Goal: Information Seeking & Learning: Learn about a topic

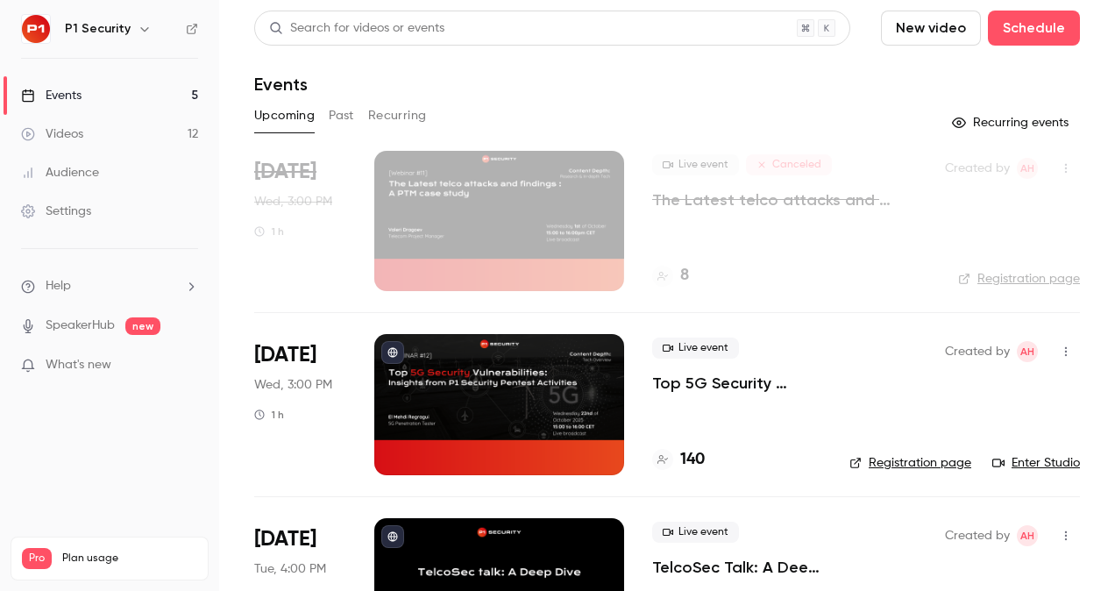
click at [724, 375] on p "Top 5G Security Vulnerabilities: Insights from P1 Security Pentest Activities" at bounding box center [736, 383] width 169 height 21
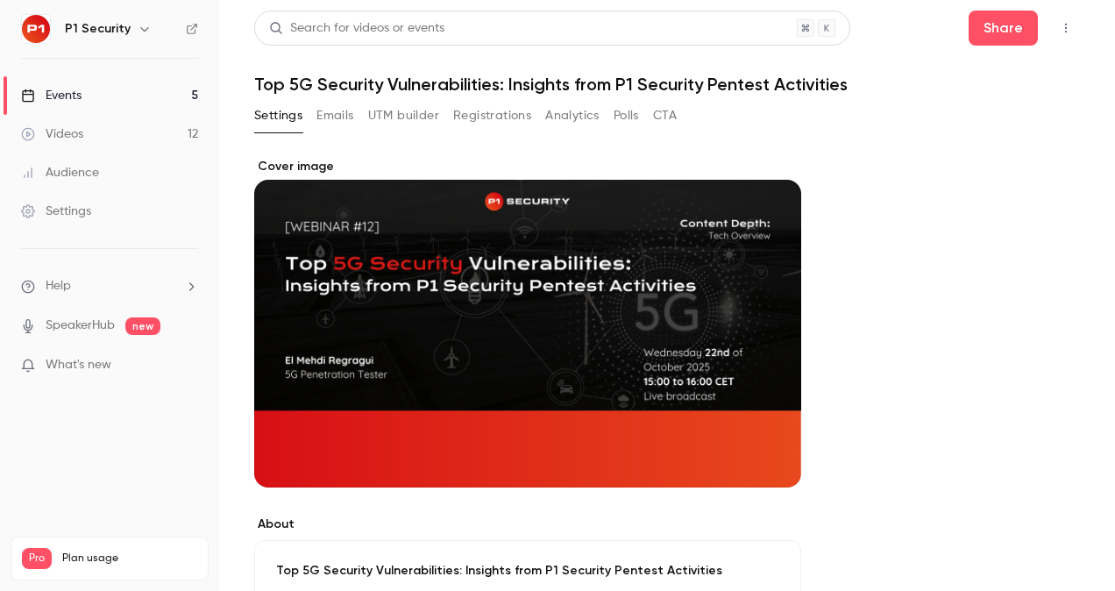
click at [493, 122] on button "Registrations" at bounding box center [492, 116] width 78 height 28
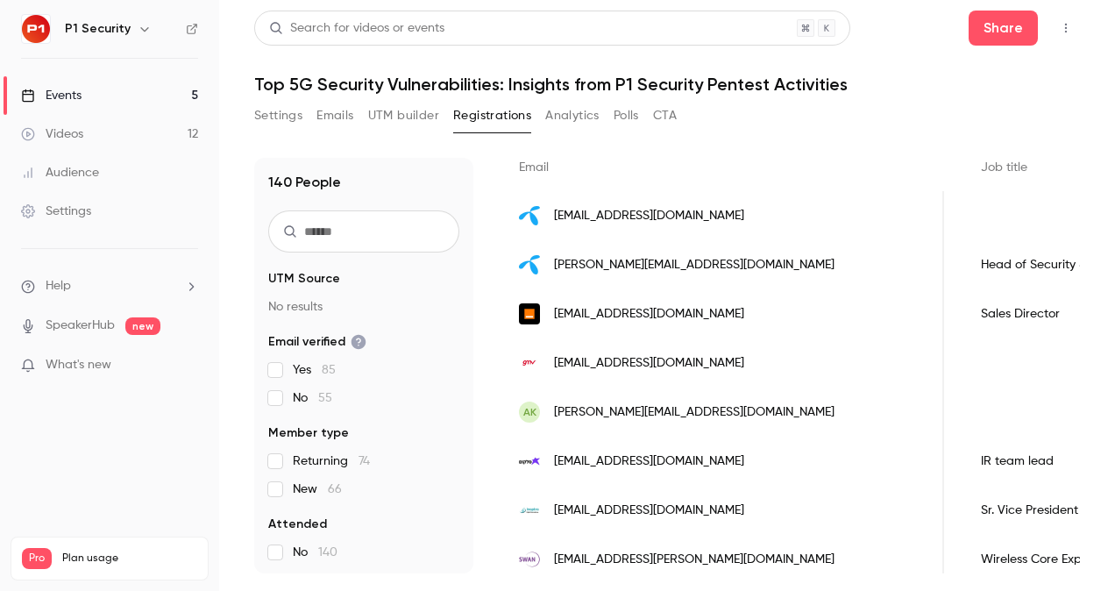
scroll to position [0, 1021]
click at [147, 71] on ul "Events 5 Videos 12 Audience Settings" at bounding box center [109, 153] width 219 height 189
click at [151, 89] on link "Events 5" at bounding box center [109, 95] width 219 height 39
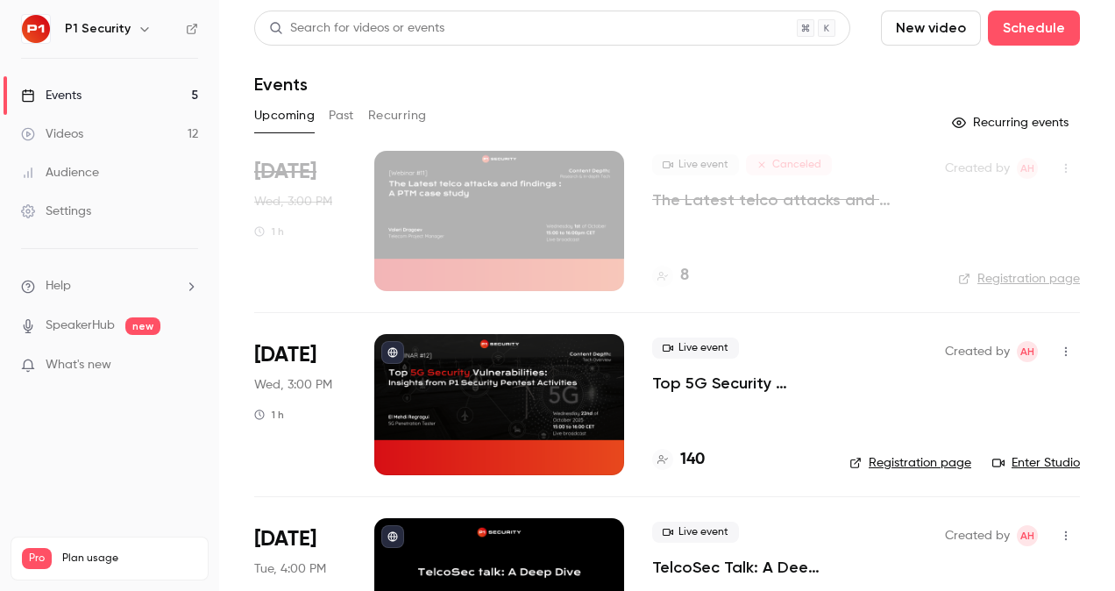
click at [741, 381] on p "Top 5G Security Vulnerabilities: Insights from P1 Security Pentest Activities" at bounding box center [736, 383] width 169 height 21
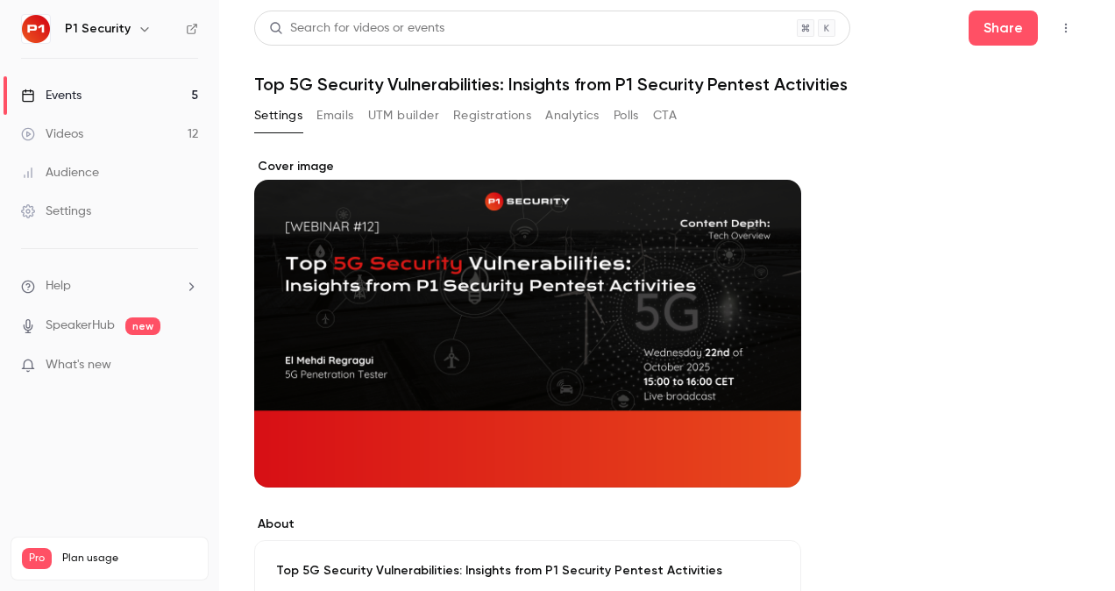
click at [139, 93] on link "Events 5" at bounding box center [109, 95] width 219 height 39
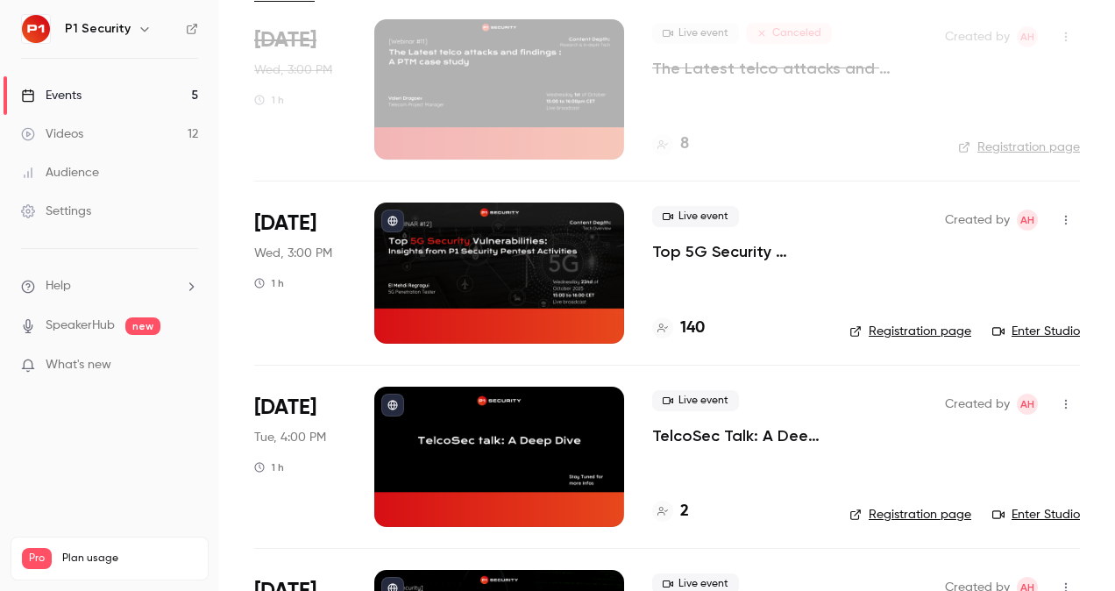
scroll to position [137, 0]
